Goal: Check status

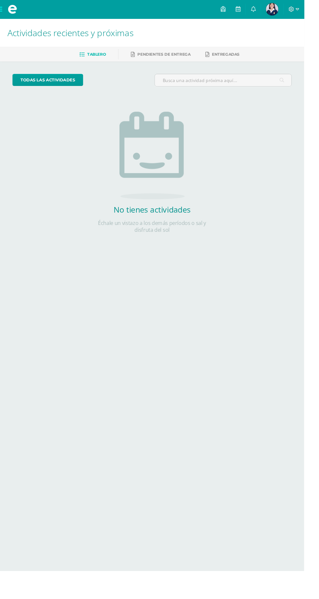
click at [292, 6] on img at bounding box center [285, 9] width 13 height 13
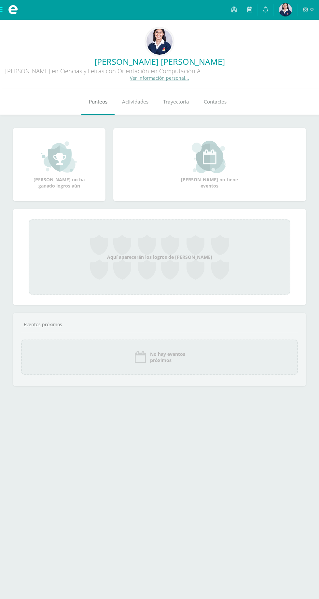
click at [106, 109] on link "Punteos" at bounding box center [97, 102] width 33 height 26
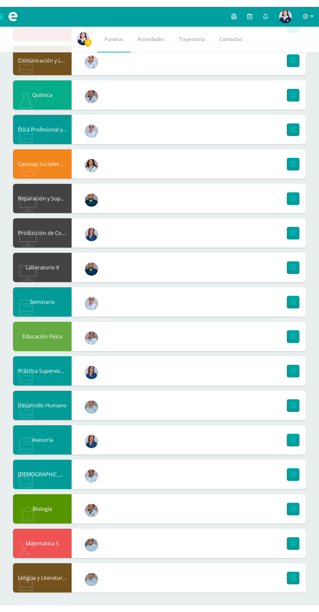
scroll to position [99, 0]
